Goal: Check status: Check status

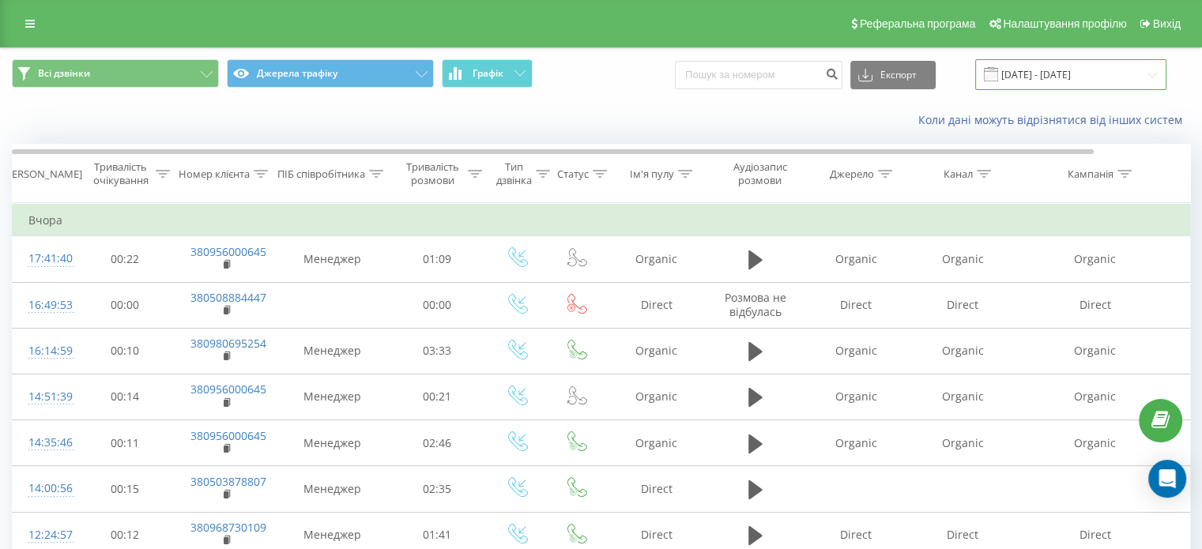
click at [1082, 76] on input "18.08.2025 - 18.08.2025" at bounding box center [1070, 74] width 191 height 31
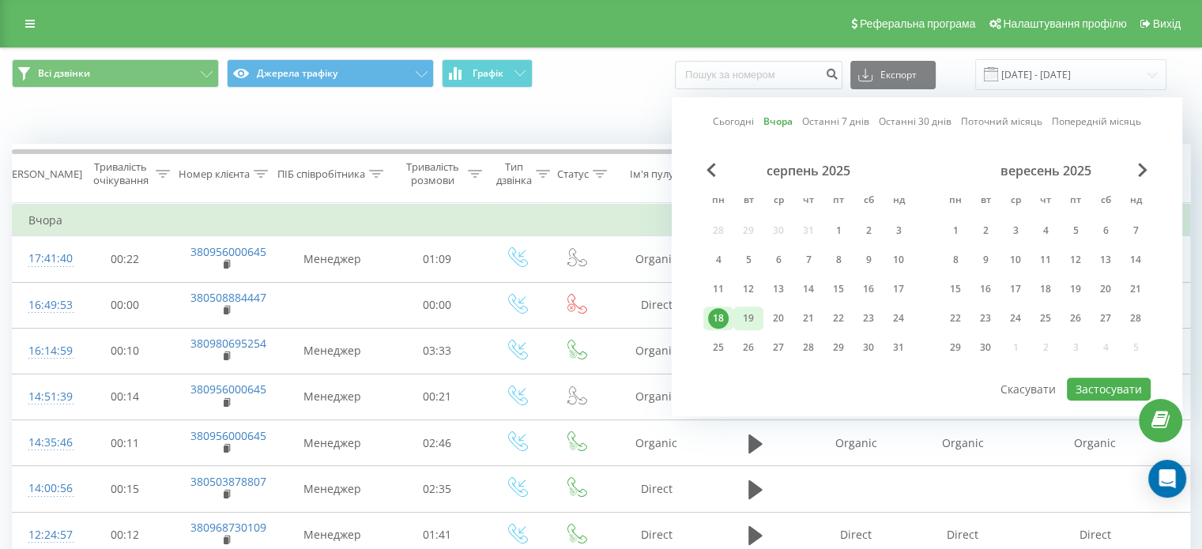
click at [743, 318] on div "19" at bounding box center [748, 318] width 21 height 21
click at [1112, 376] on div at bounding box center [926, 377] width 447 height 2
click at [1114, 380] on button "Застосувати" at bounding box center [1108, 389] width 84 height 23
type input "[DATE] - [DATE]"
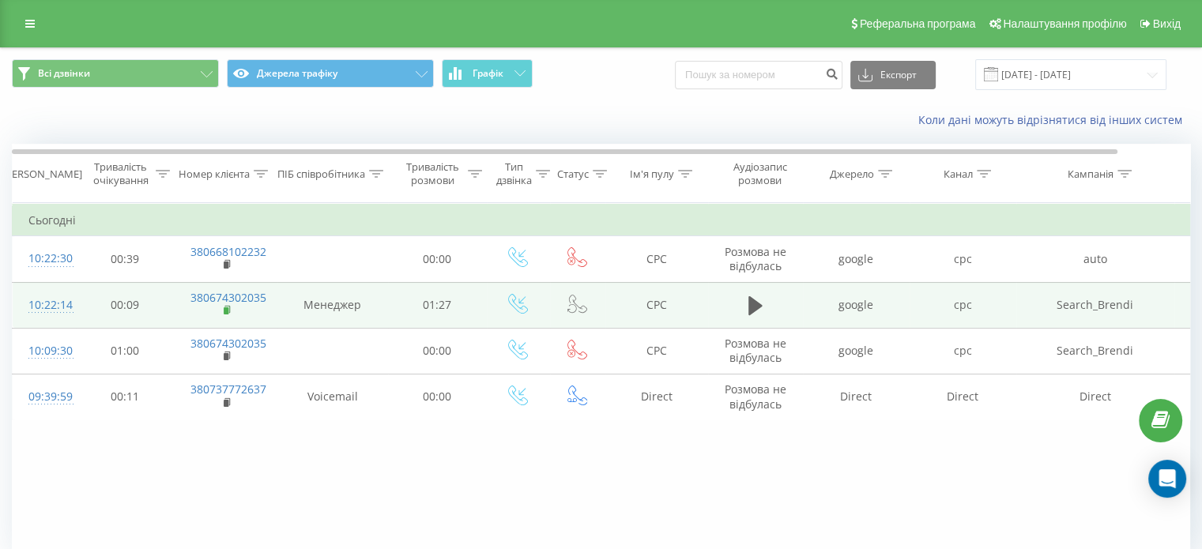
click at [226, 309] on rect at bounding box center [226, 310] width 5 height 7
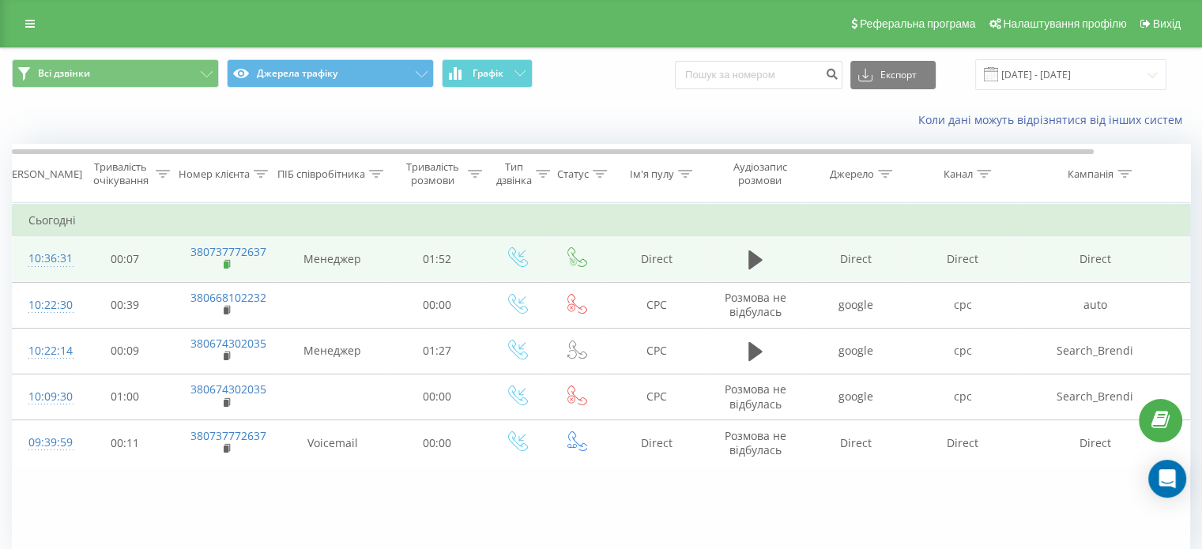
click at [225, 265] on rect at bounding box center [226, 264] width 5 height 7
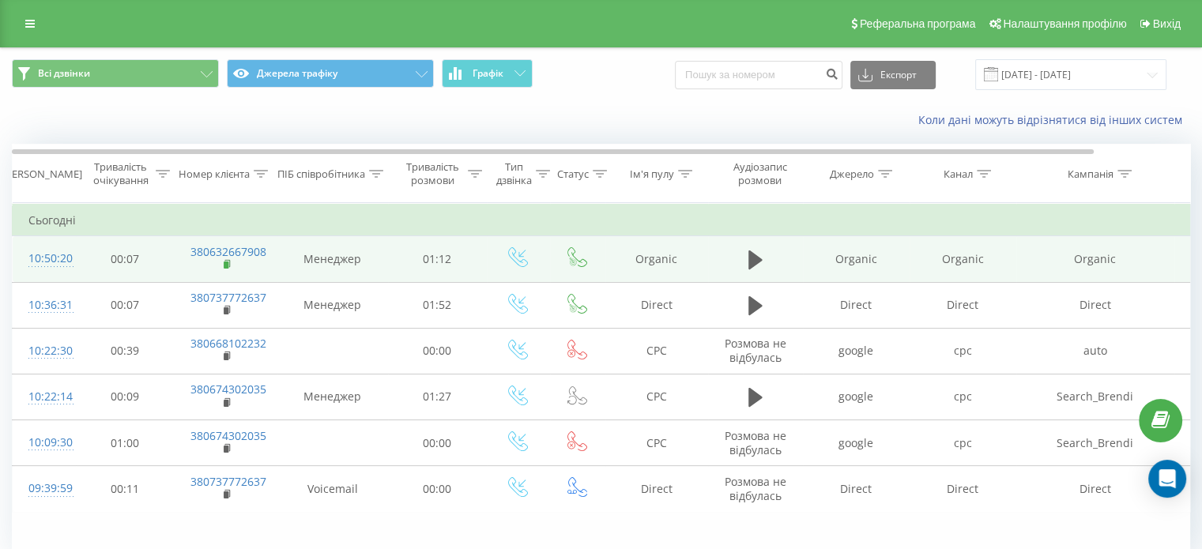
click at [226, 263] on rect at bounding box center [226, 264] width 5 height 7
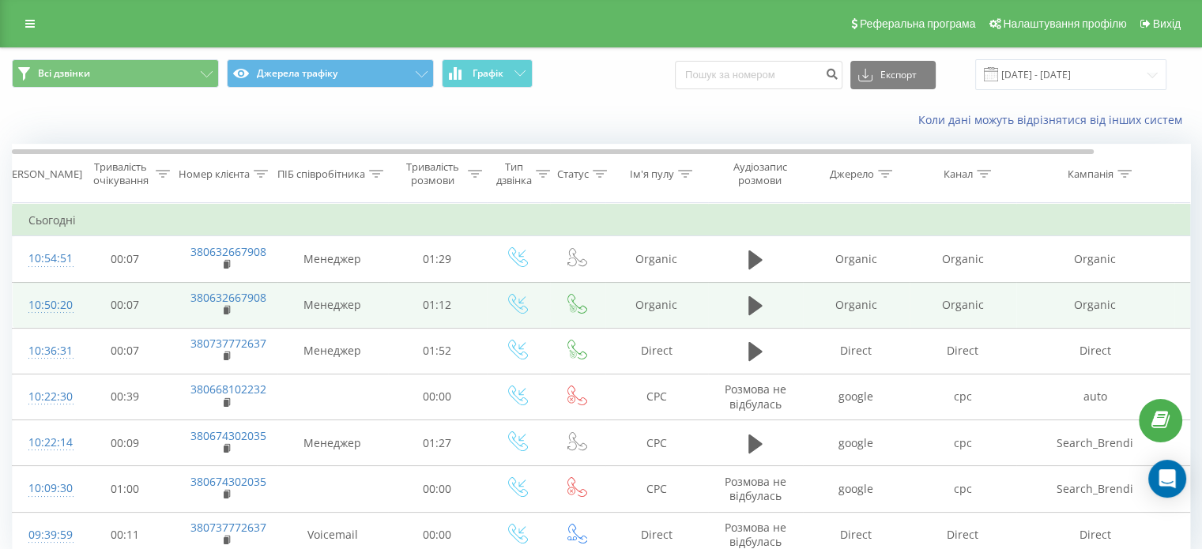
scroll to position [68, 0]
